Goal: Information Seeking & Learning: Learn about a topic

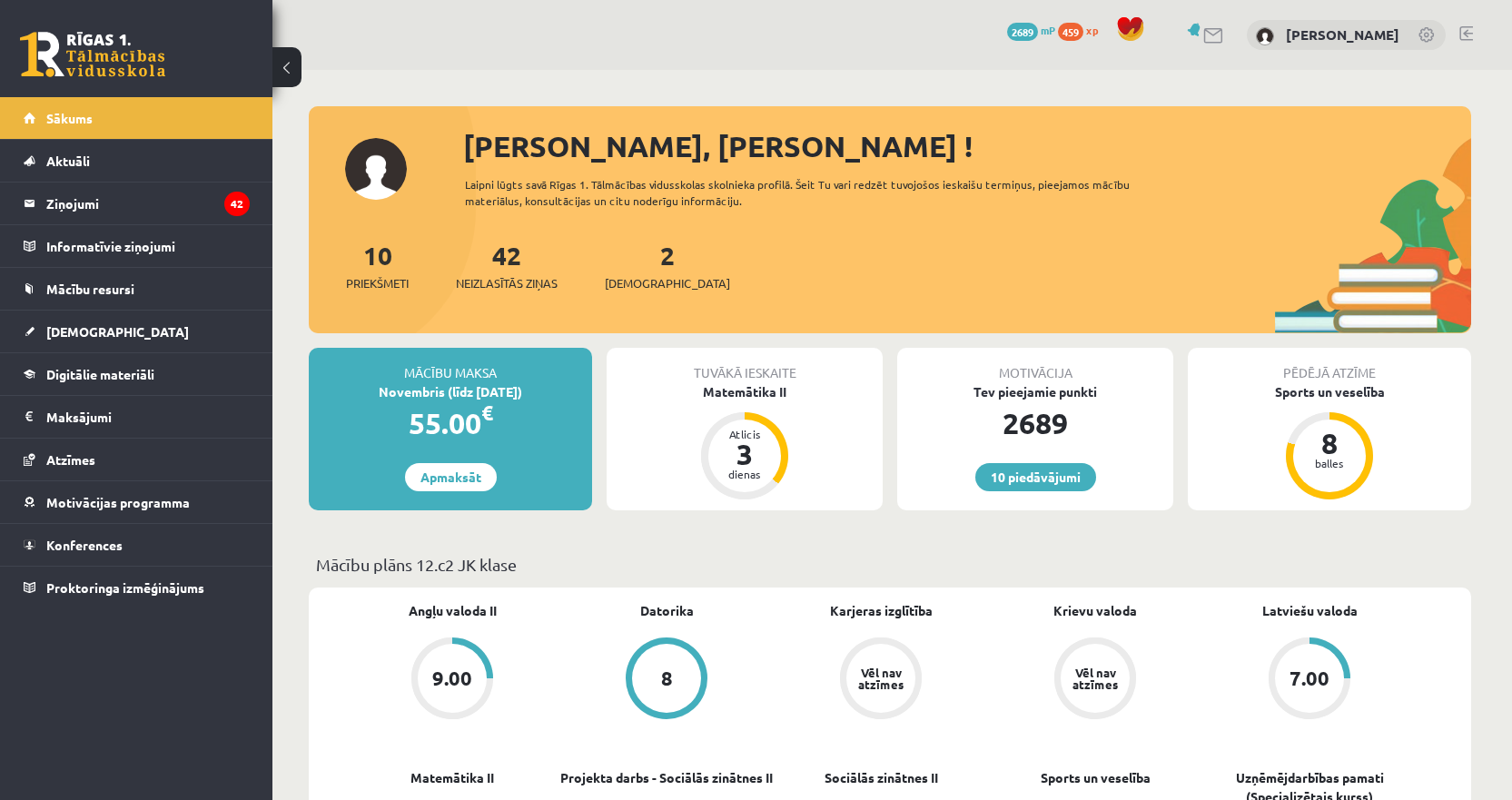
scroll to position [545, 0]
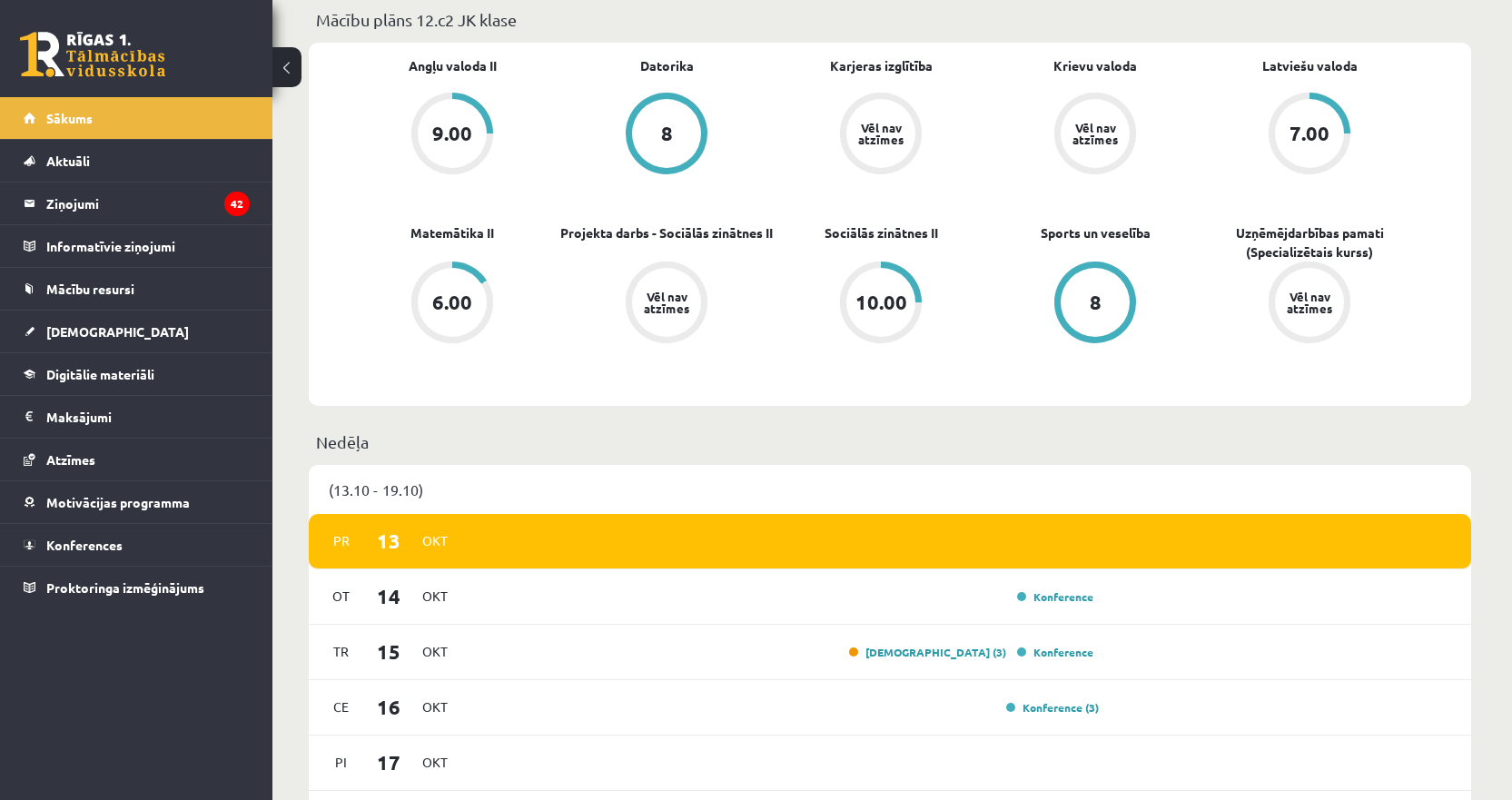
click at [96, 51] on link at bounding box center [93, 55] width 145 height 45
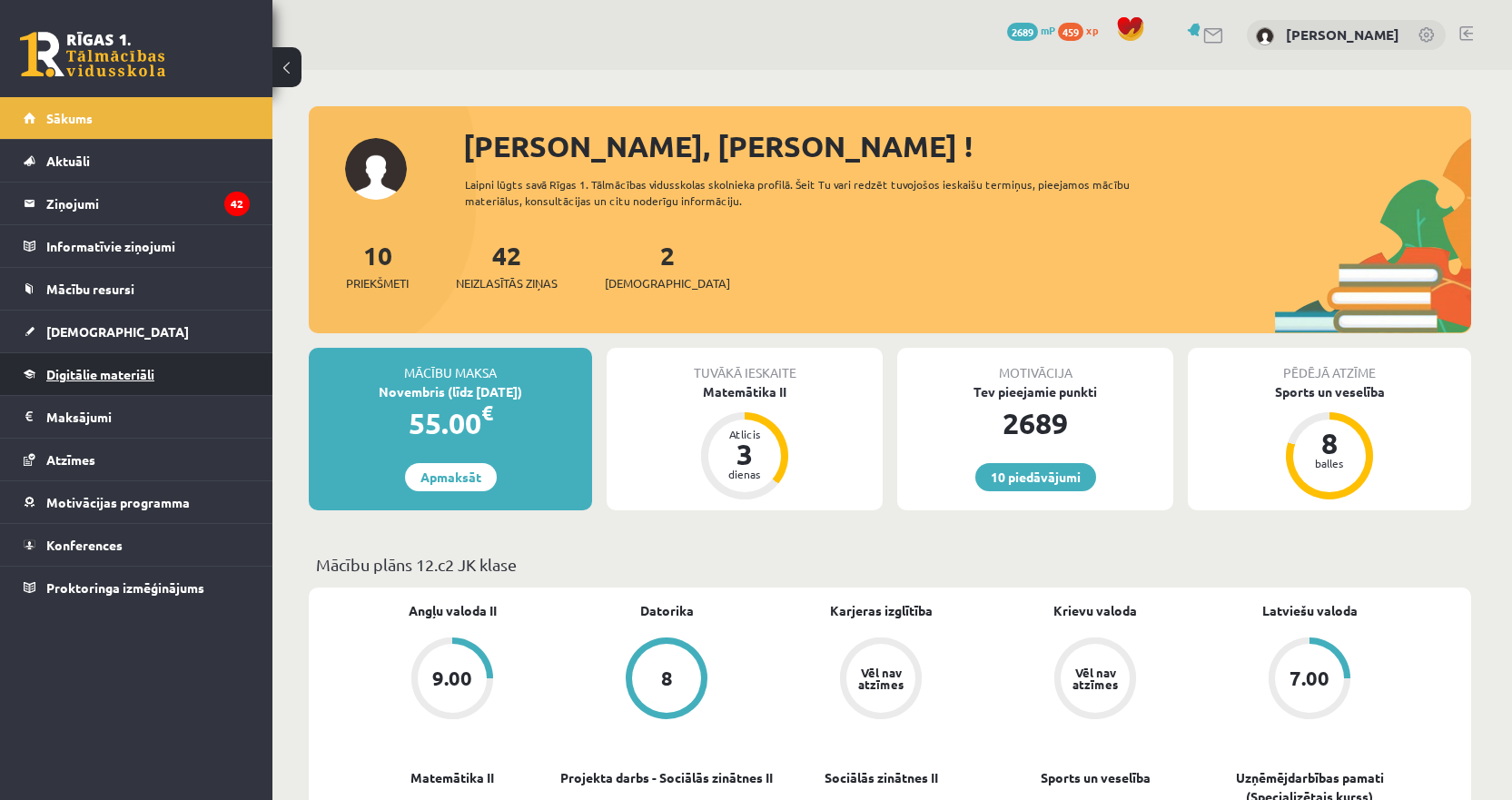
click at [123, 370] on span "Digitālie materiāli" at bounding box center [100, 373] width 108 height 16
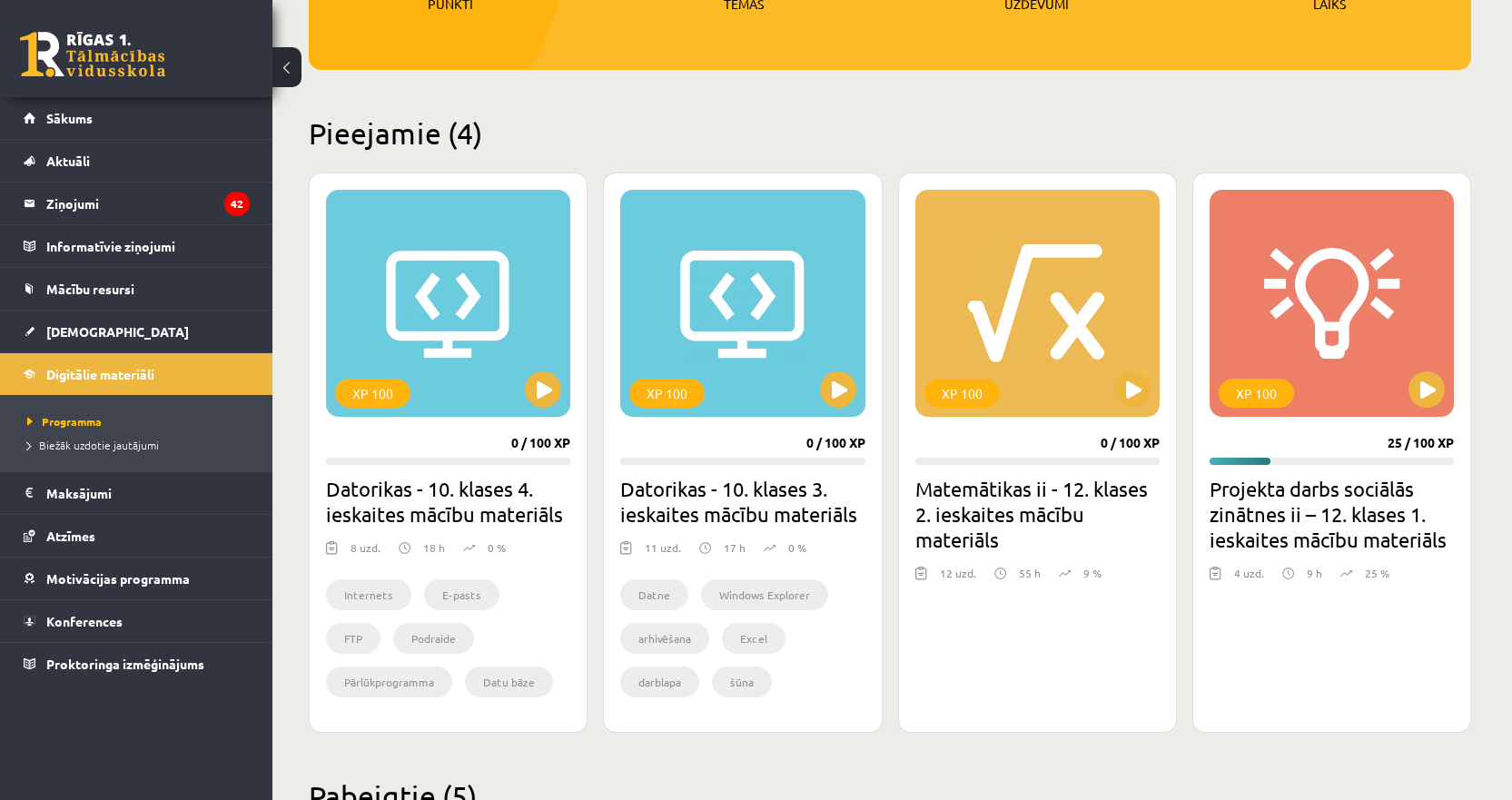
scroll to position [272, 0]
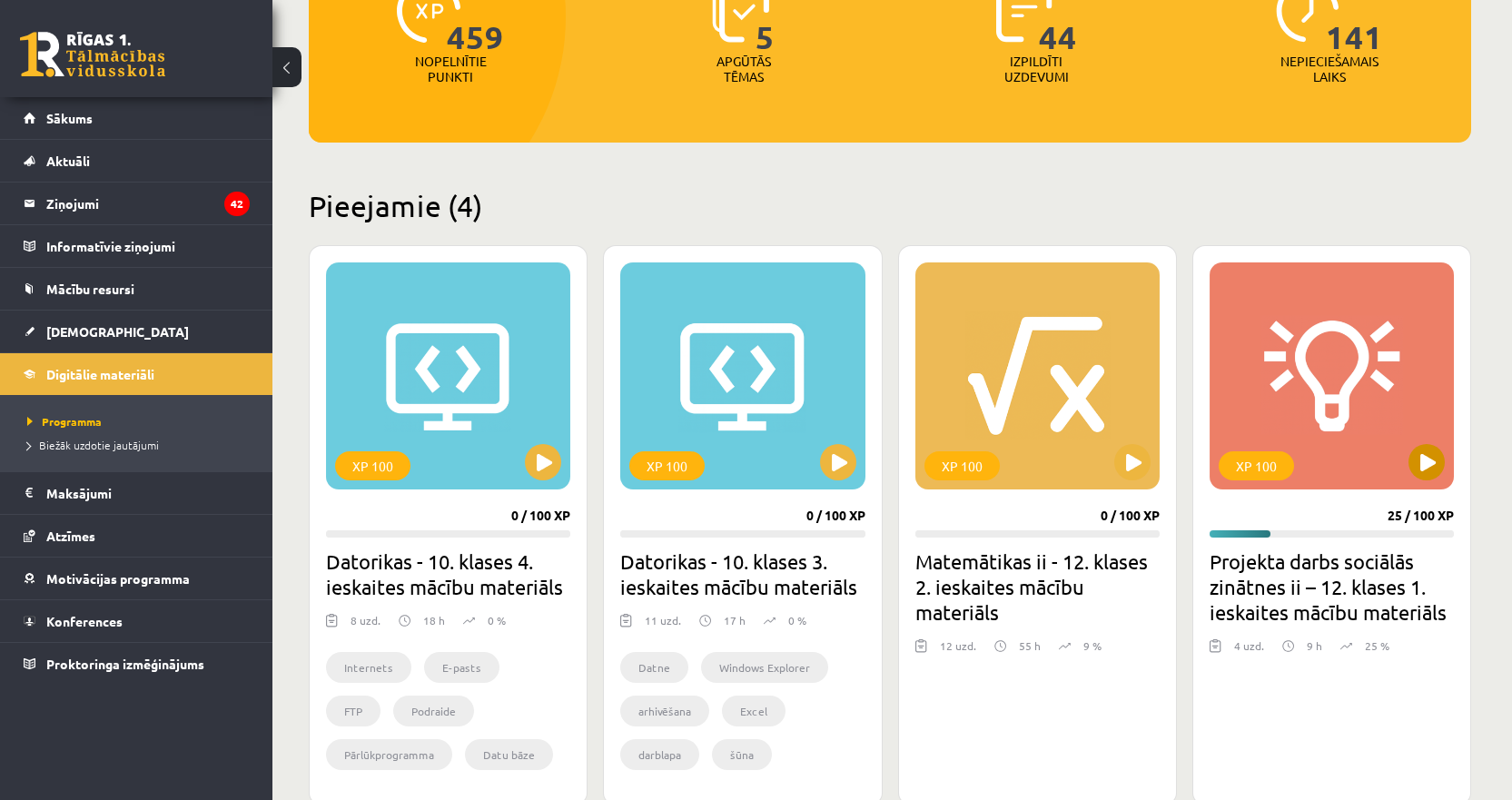
click at [1398, 383] on div "XP 100" at bounding box center [1332, 376] width 245 height 227
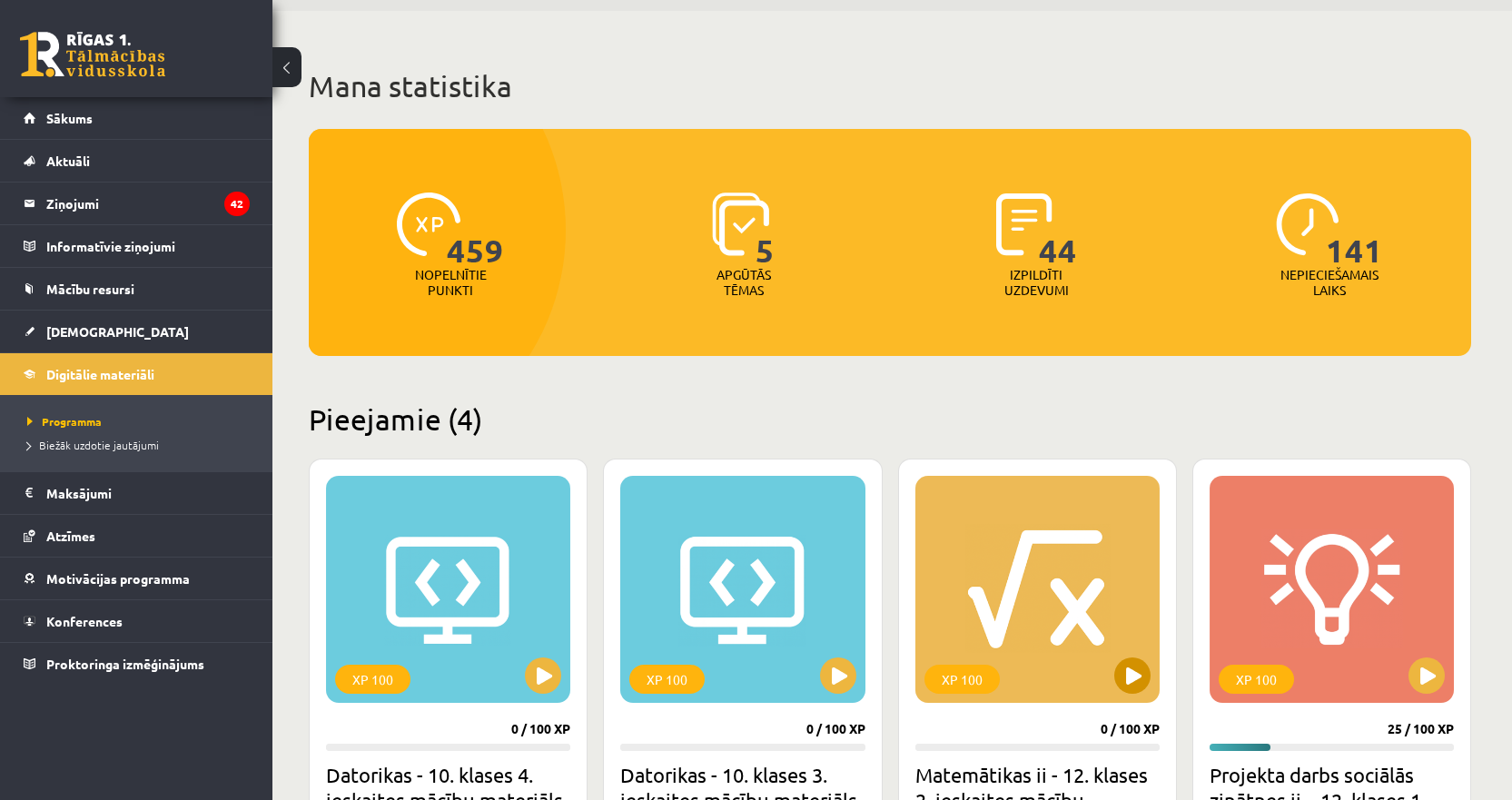
scroll to position [272, 0]
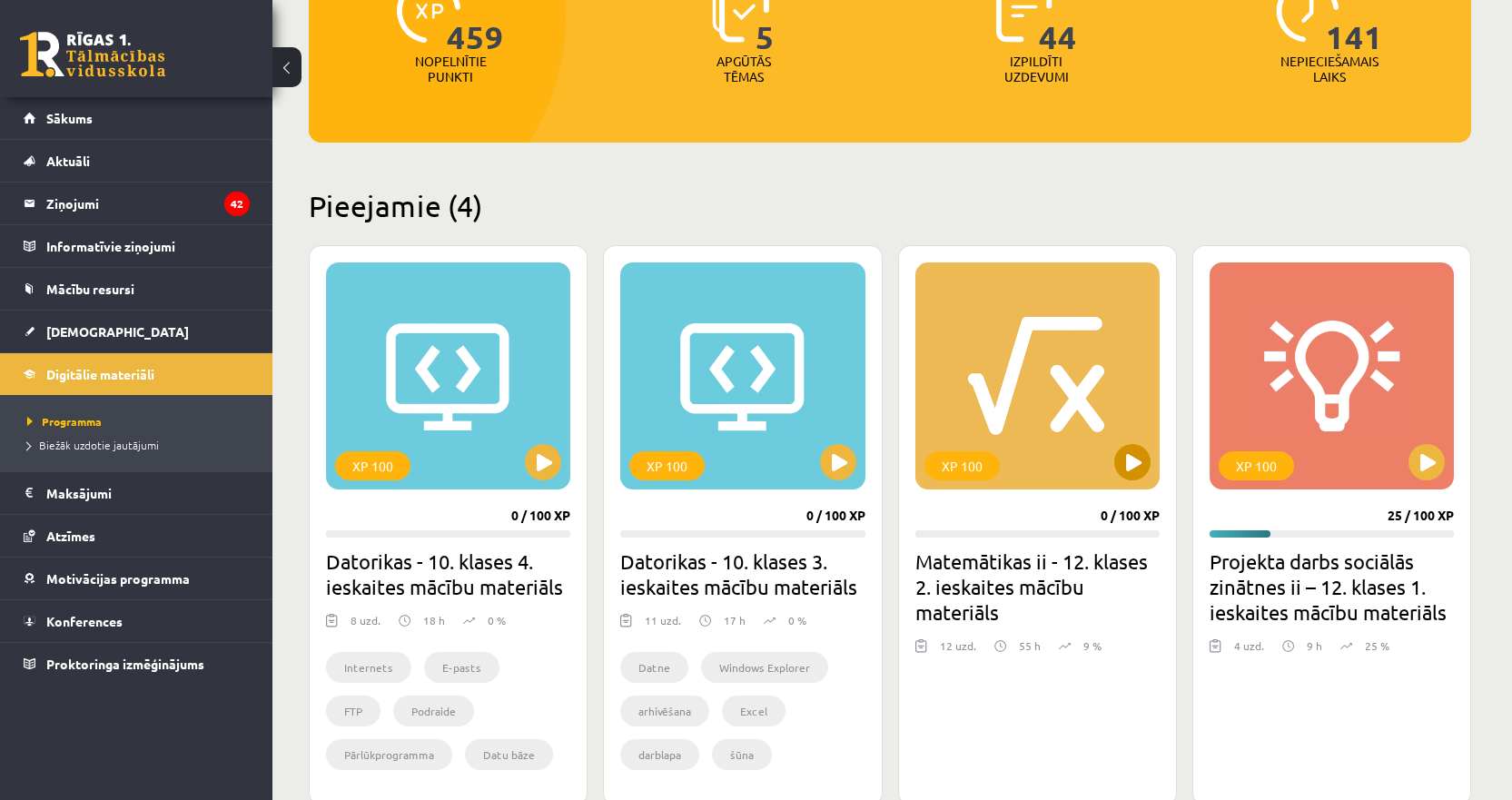
click at [974, 351] on div "XP 100" at bounding box center [1037, 376] width 245 height 227
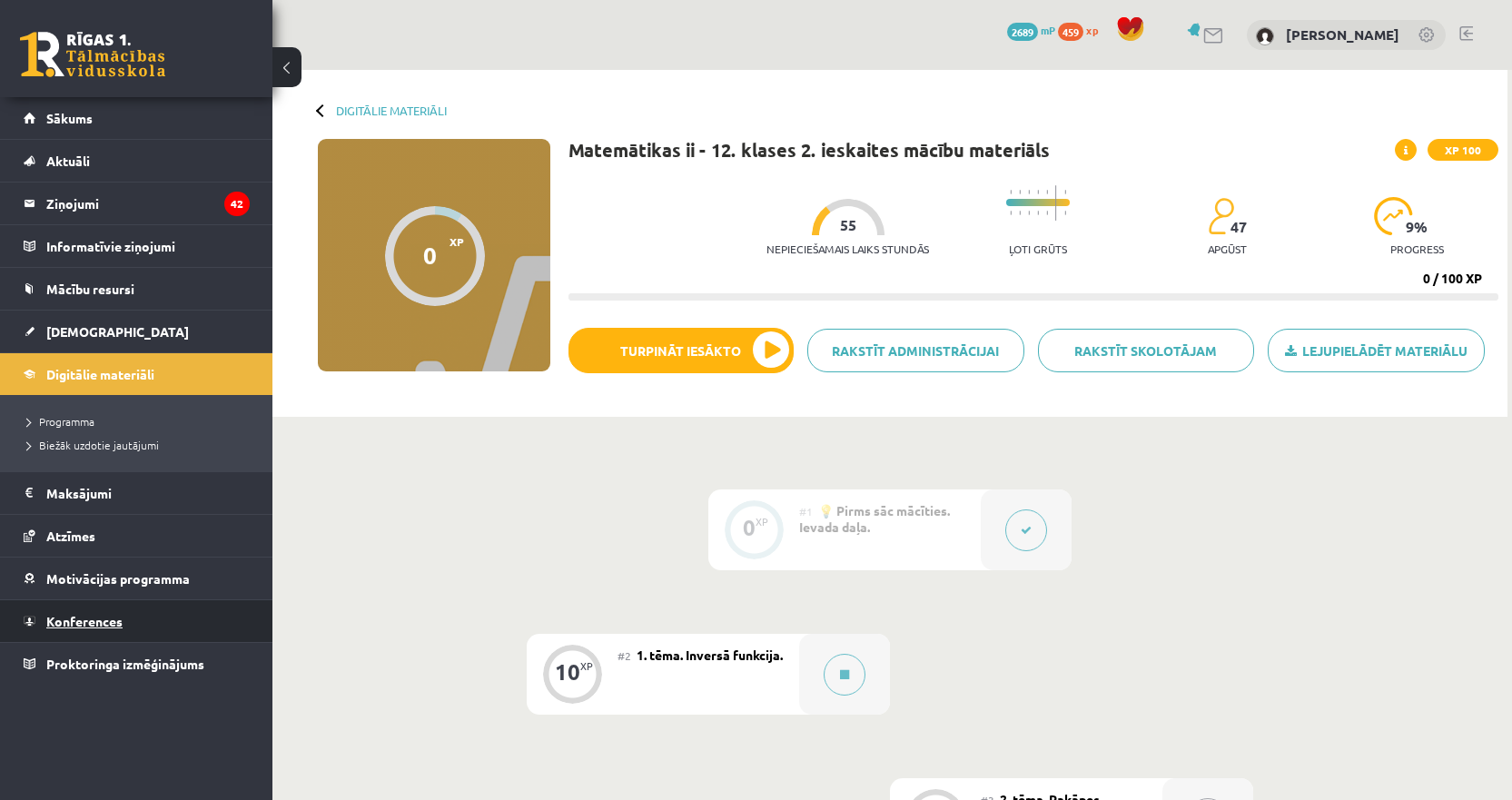
click at [123, 614] on link "Konferences" at bounding box center [136, 621] width 226 height 42
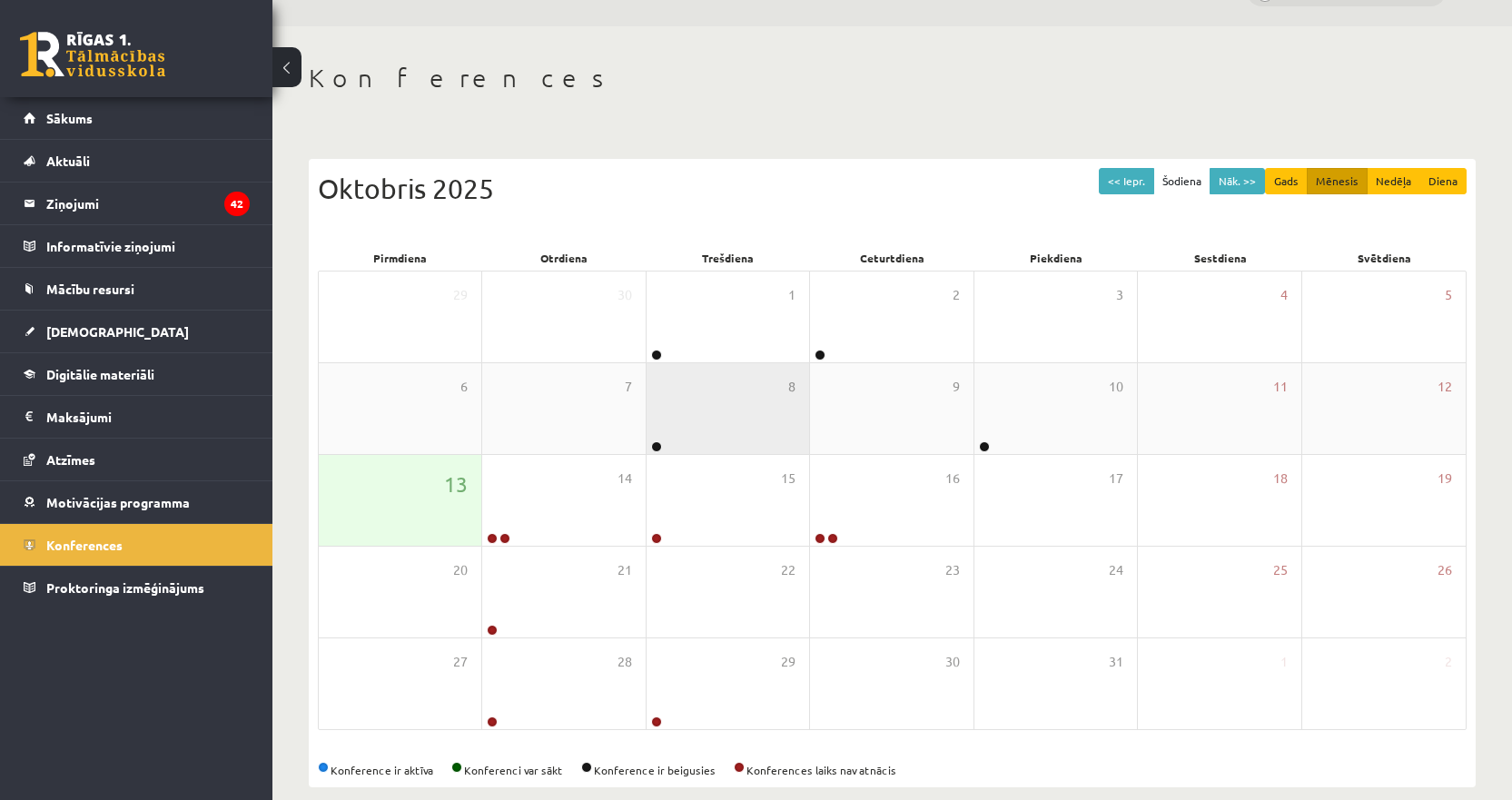
scroll to position [68, 0]
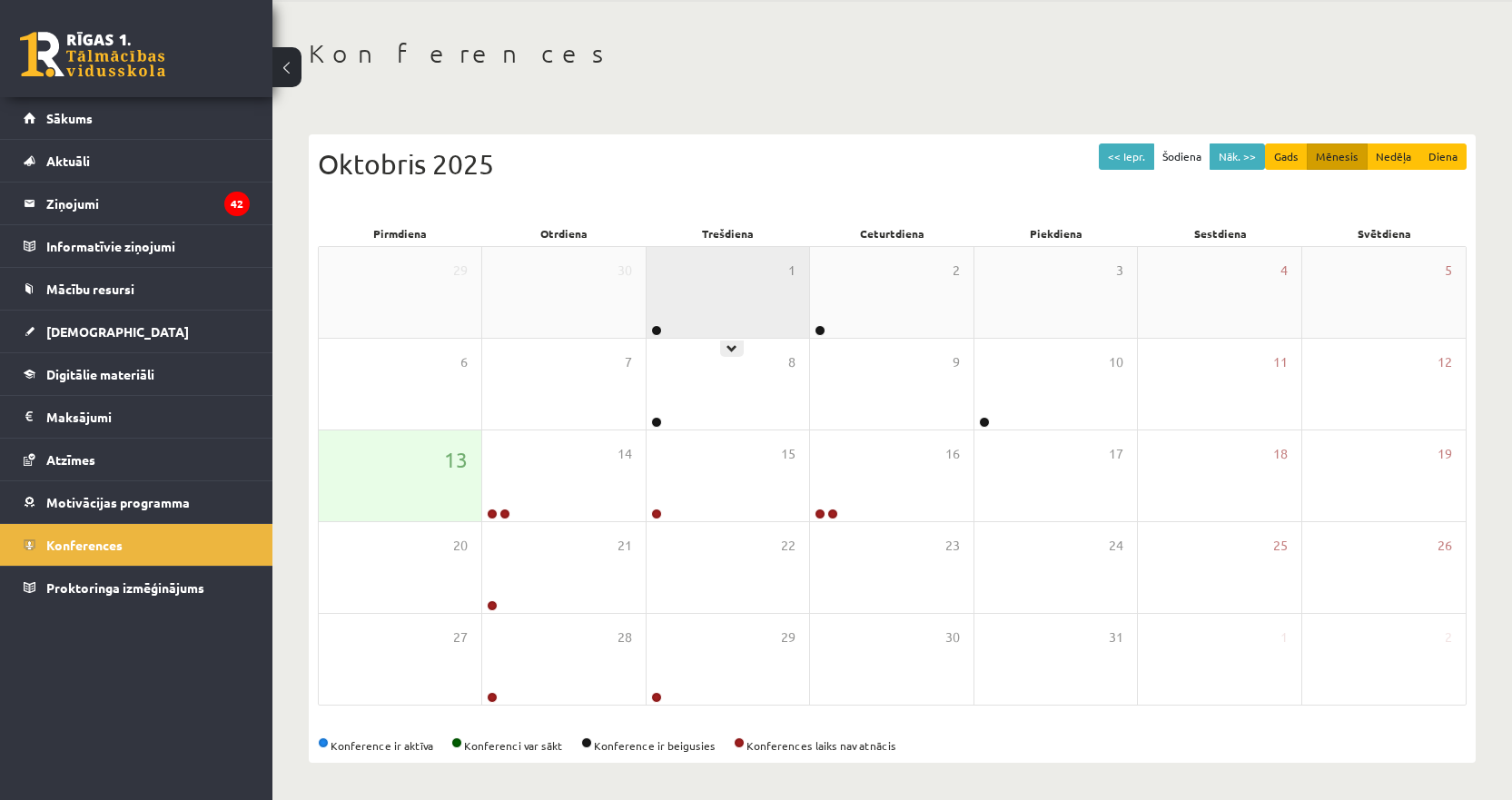
click at [727, 256] on div "1" at bounding box center [727, 292] width 162 height 91
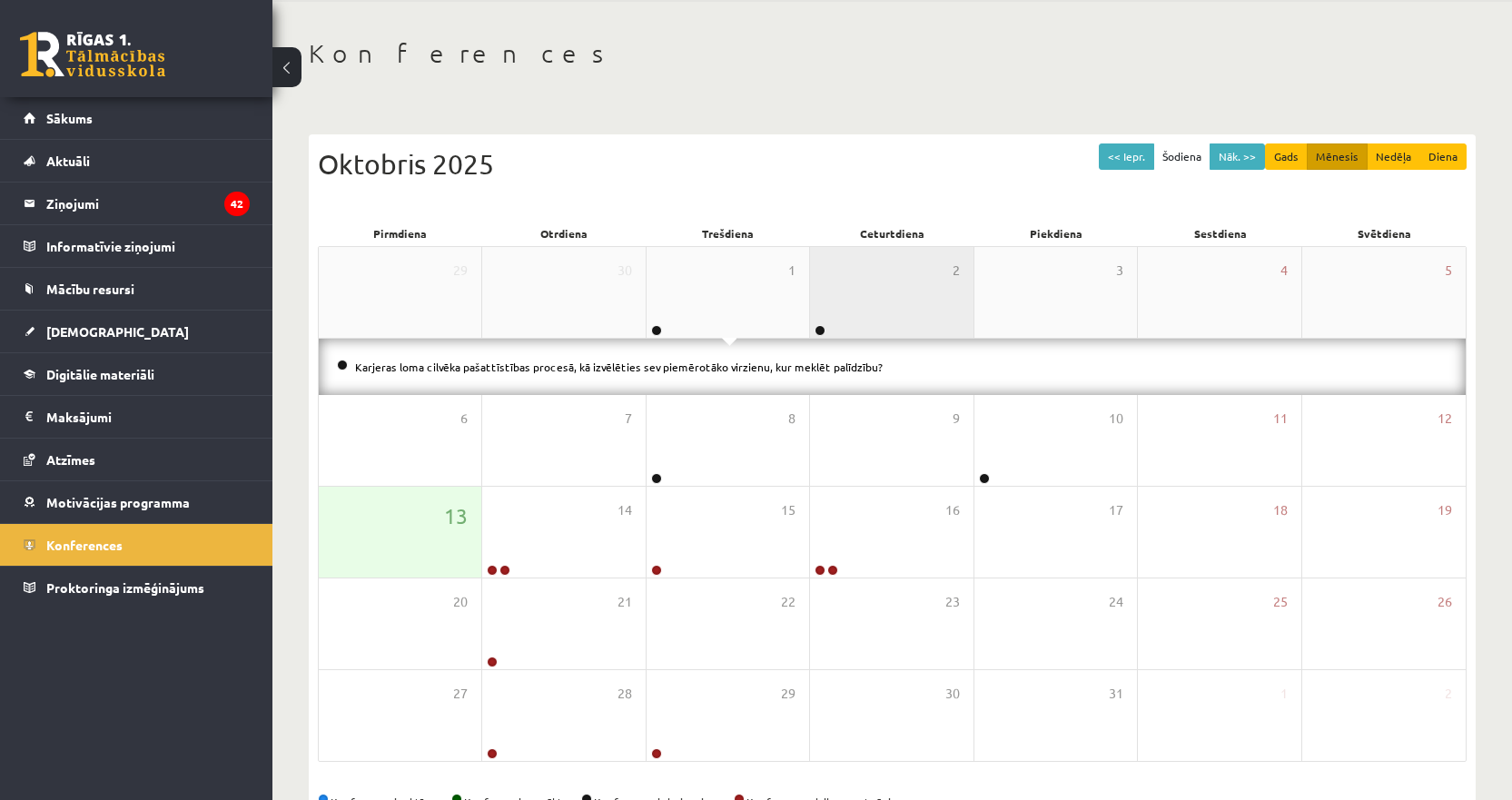
click at [830, 298] on div "2" at bounding box center [892, 292] width 162 height 91
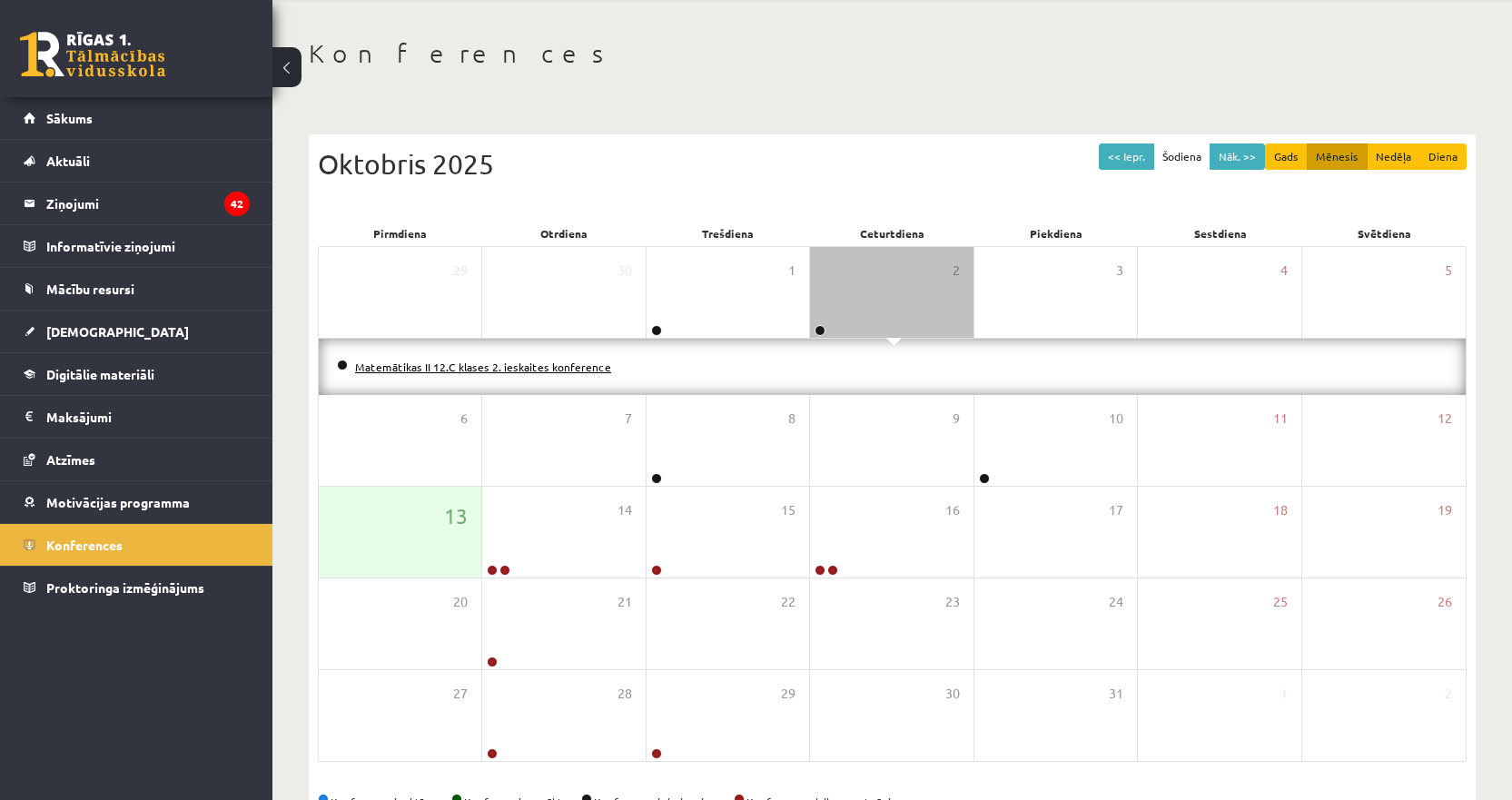
click at [474, 366] on link "Matemātikas II 12.C klases 2. ieskaites konference" at bounding box center [483, 366] width 256 height 14
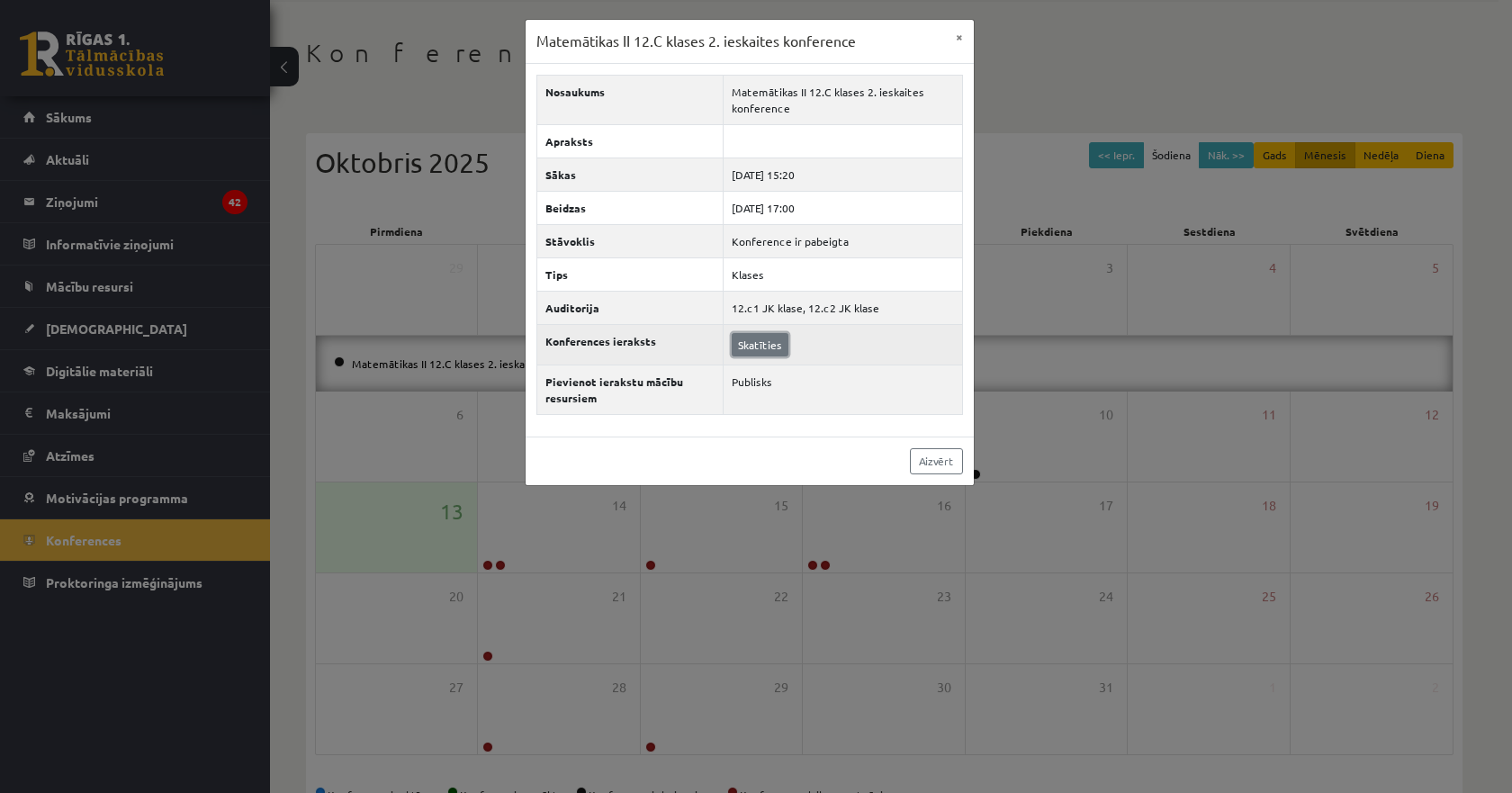
click at [764, 342] on link "Skatīties" at bounding box center [760, 345] width 57 height 23
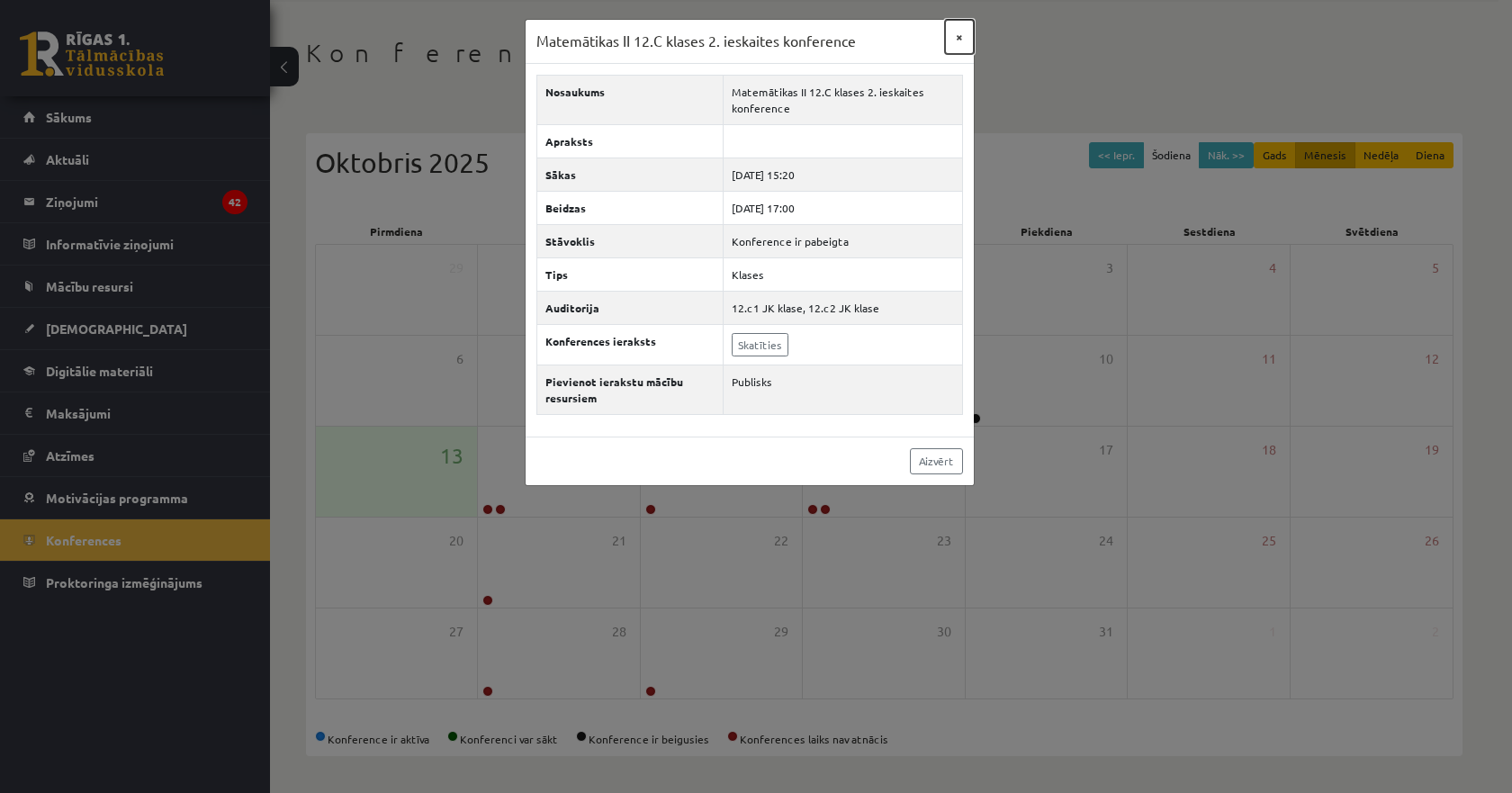
click at [963, 40] on button "×" at bounding box center [959, 37] width 29 height 35
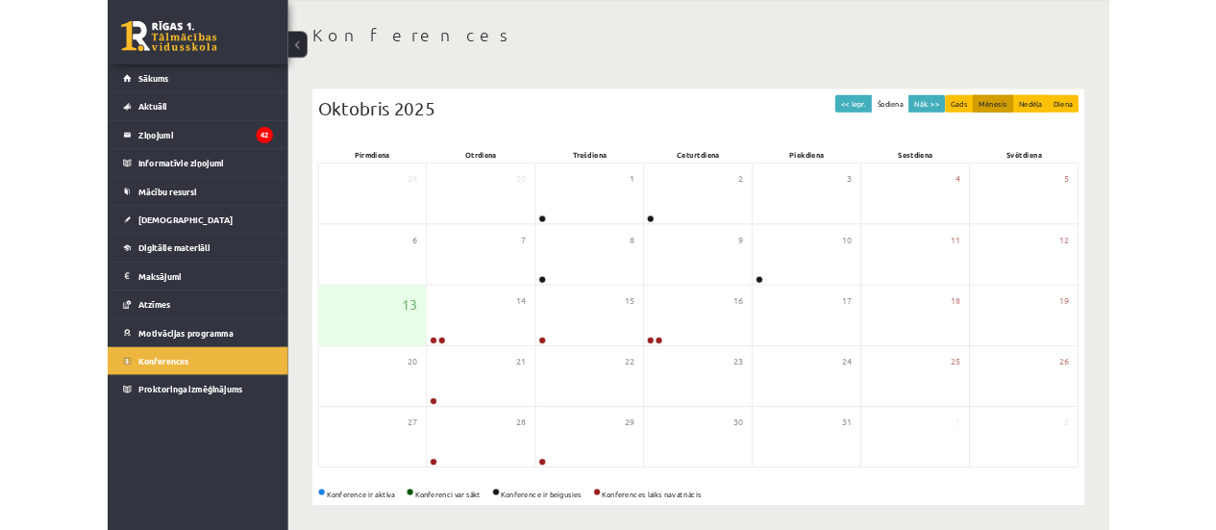
scroll to position [69, 0]
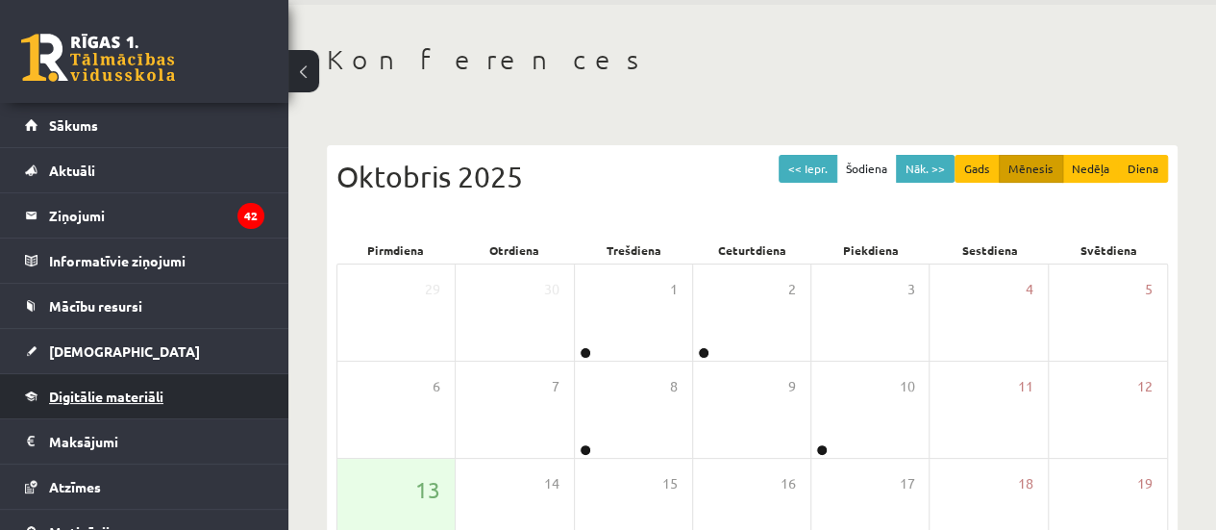
click at [169, 382] on link "Digitālie materiāli" at bounding box center [144, 396] width 239 height 44
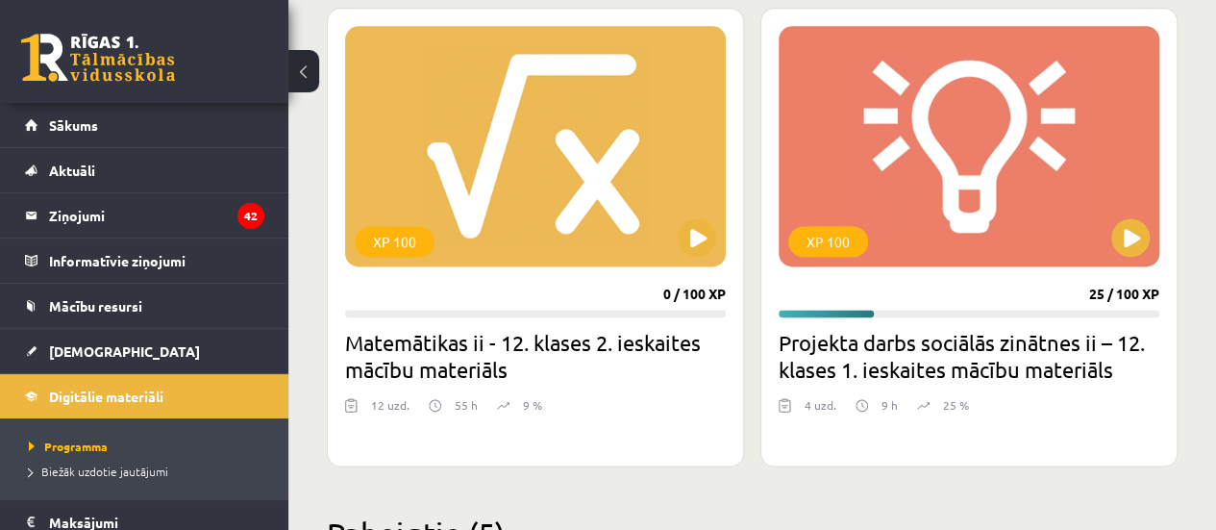
scroll to position [1223, 0]
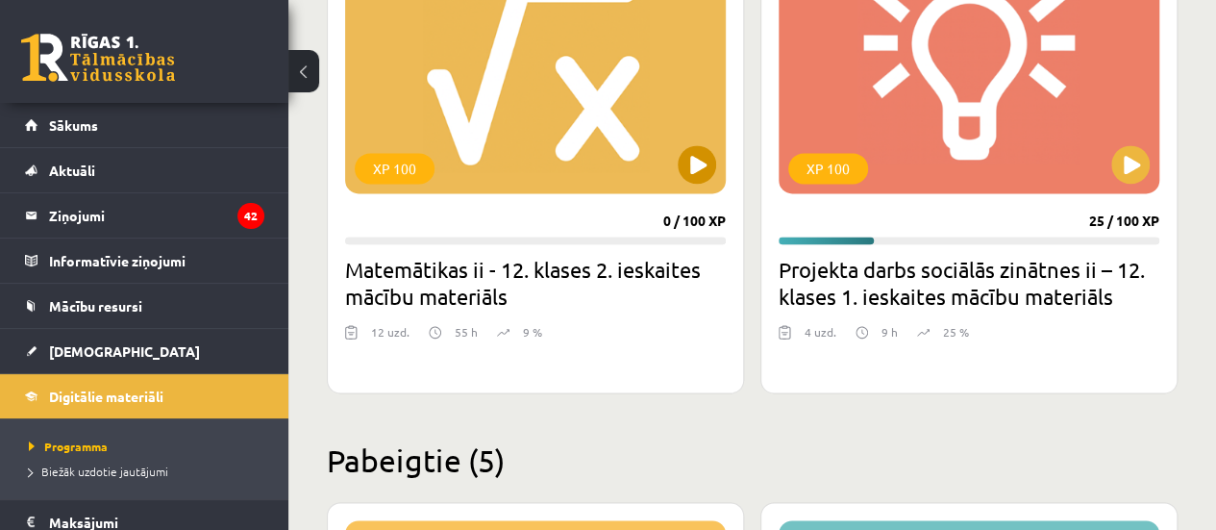
click at [529, 145] on div "XP 100" at bounding box center [535, 73] width 381 height 240
click at [635, 132] on div "XP 100" at bounding box center [535, 73] width 381 height 240
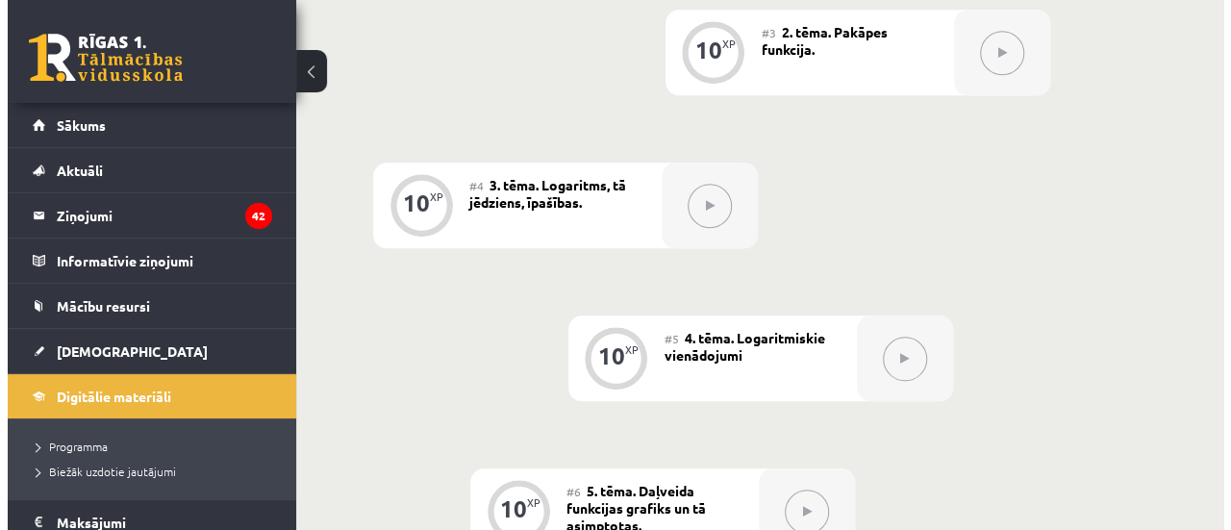
scroll to position [473, 0]
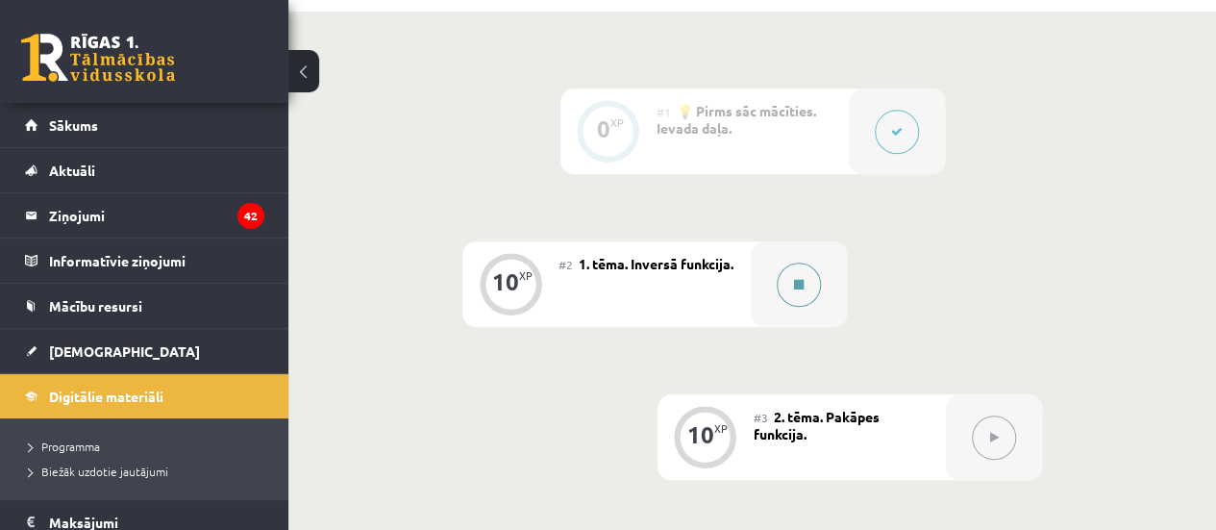
click at [814, 293] on button at bounding box center [799, 284] width 44 height 44
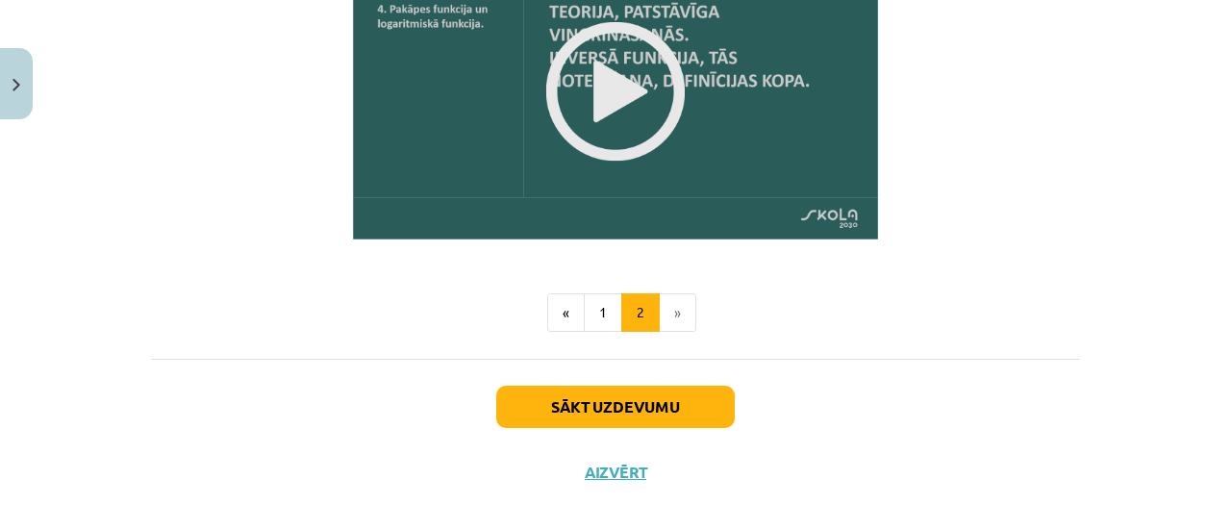
scroll to position [2585, 0]
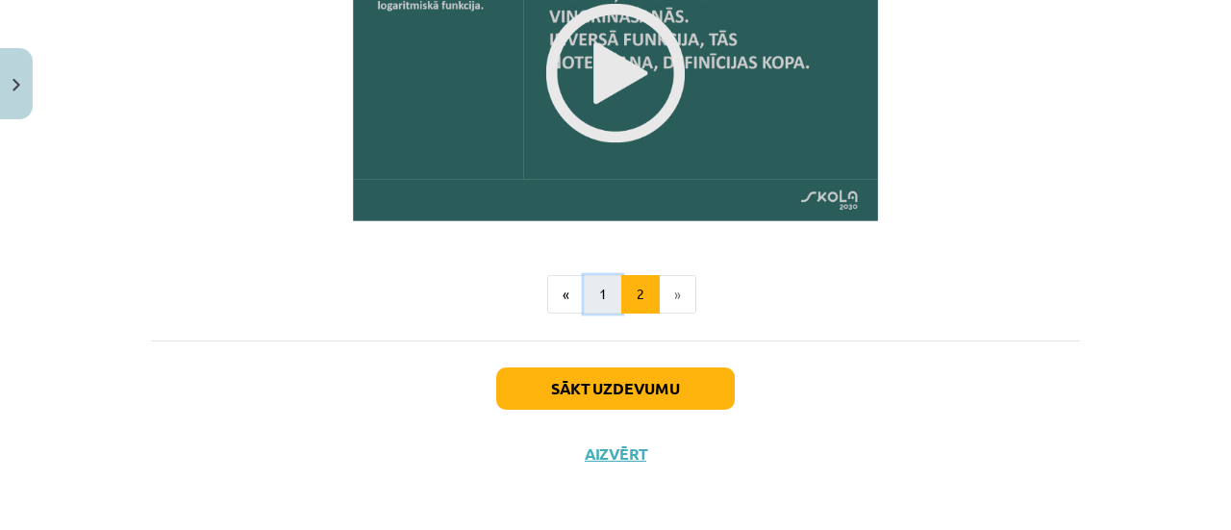
click at [594, 291] on button "1" at bounding box center [603, 294] width 38 height 38
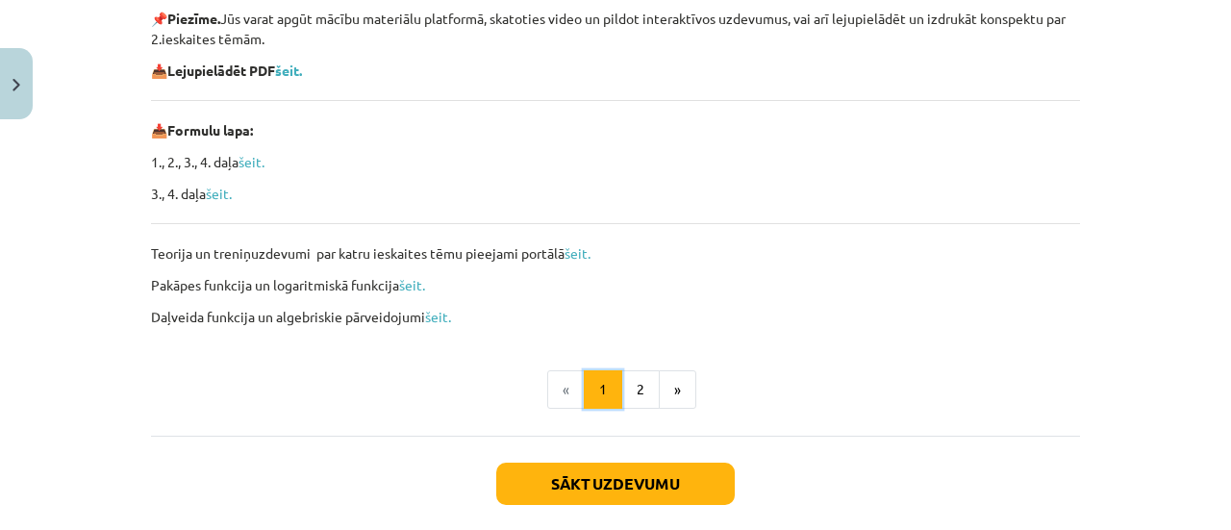
scroll to position [343, 0]
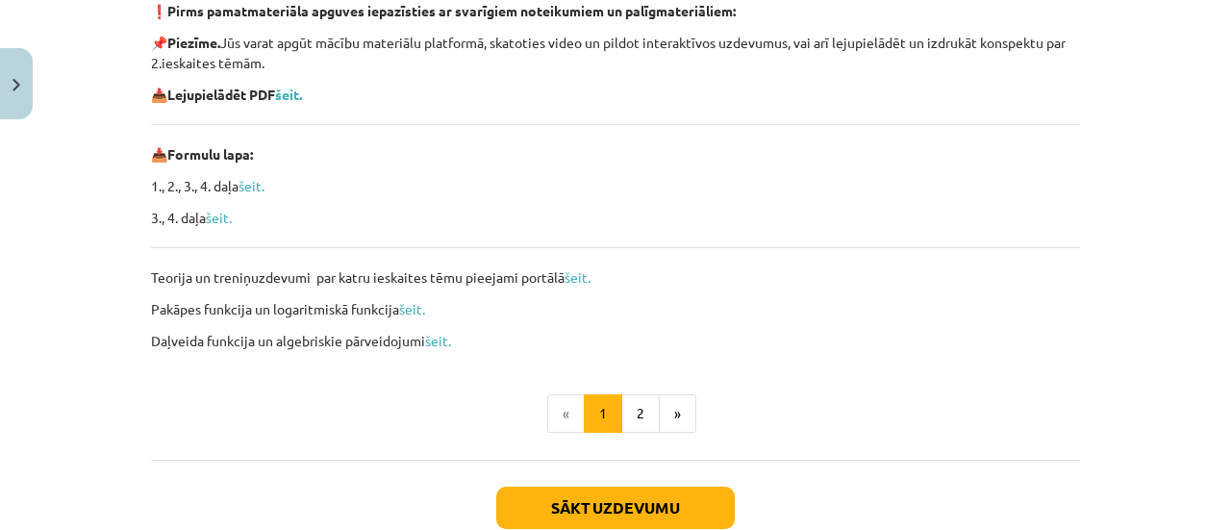
drag, startPoint x: 591, startPoint y: 291, endPoint x: 444, endPoint y: 280, distance: 147.5
click at [444, 280] on p "Teorija un treniņuzdevumi par katru ieskaites tēmu pieejami portālā šeit." at bounding box center [615, 277] width 929 height 20
click at [571, 280] on link "šeit." at bounding box center [577, 276] width 26 height 17
click at [284, 93] on b "šeit." at bounding box center [288, 94] width 27 height 17
click at [641, 410] on button "2" at bounding box center [640, 413] width 38 height 38
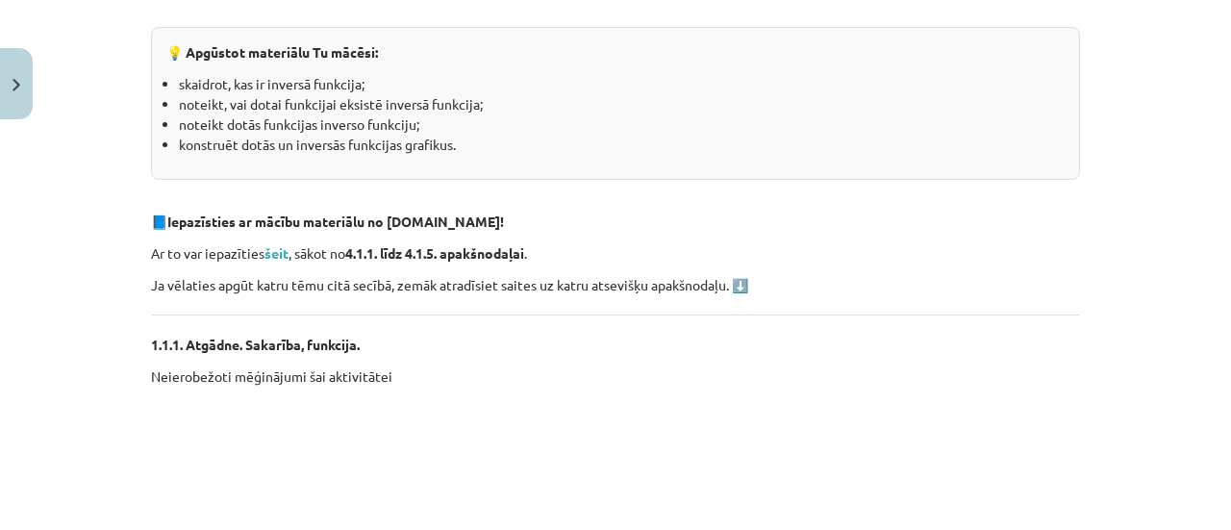
scroll to position [439, 0]
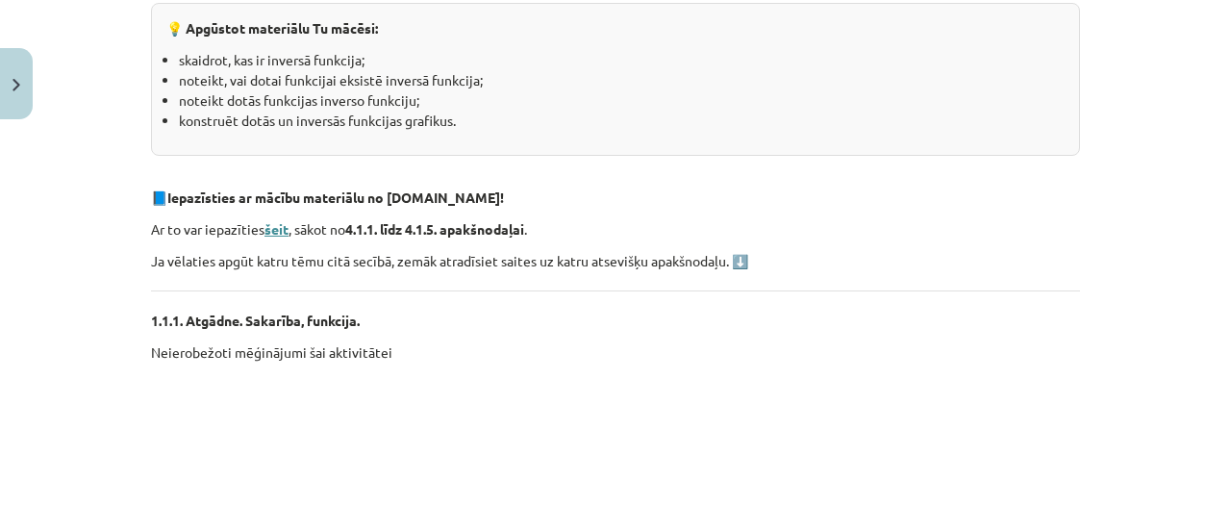
click at [265, 225] on strong "šeit" at bounding box center [276, 228] width 24 height 17
